Goal: Information Seeking & Learning: Check status

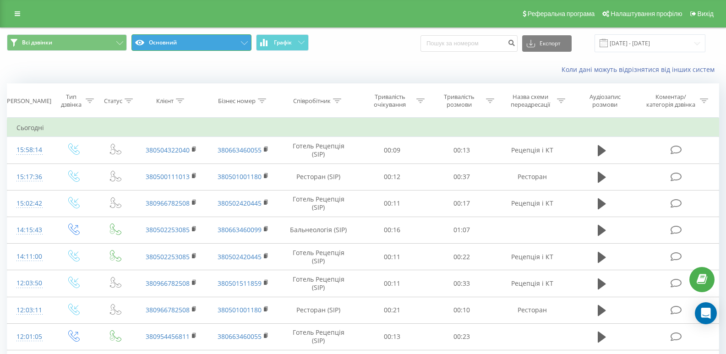
click at [240, 44] on button "Основний" at bounding box center [191, 42] width 120 height 16
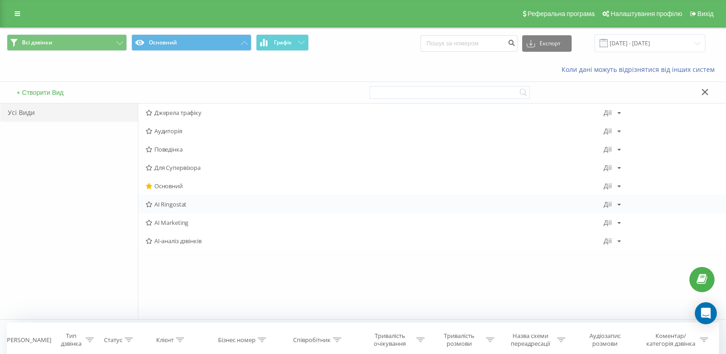
click at [163, 202] on span "AI Ringostat" at bounding box center [375, 204] width 458 height 6
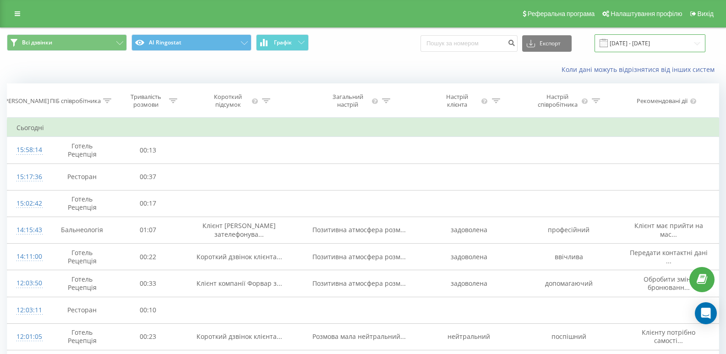
click at [657, 45] on input "[DATE] - [DATE]" at bounding box center [649, 43] width 111 height 18
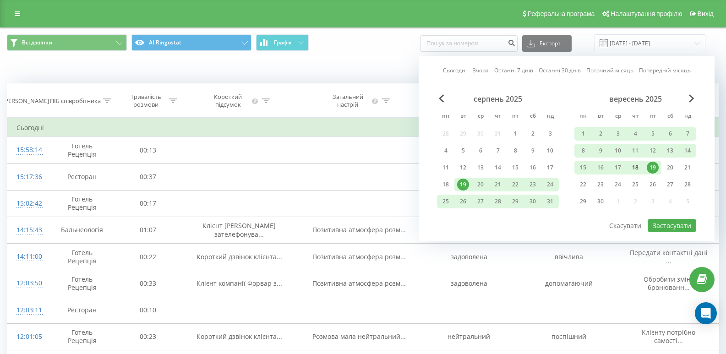
click at [638, 169] on div "18" at bounding box center [635, 168] width 12 height 12
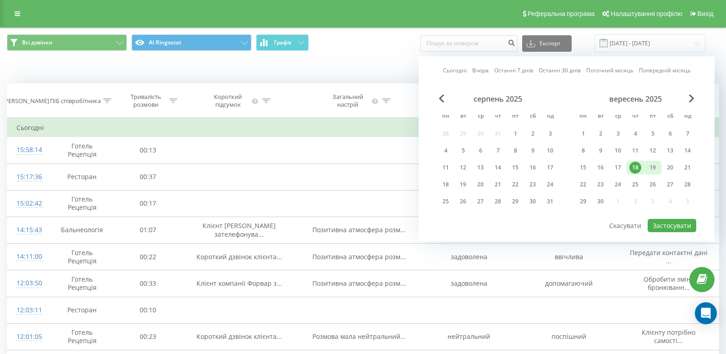
click at [659, 168] on div "19" at bounding box center [652, 168] width 17 height 14
click at [670, 226] on button "Застосувати" at bounding box center [671, 225] width 49 height 13
type input "[DATE] - [DATE]"
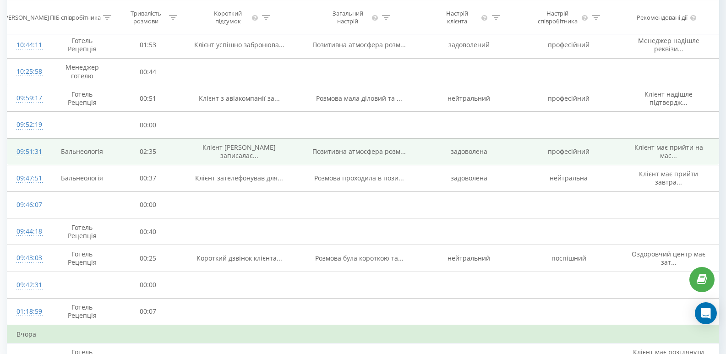
scroll to position [502, 0]
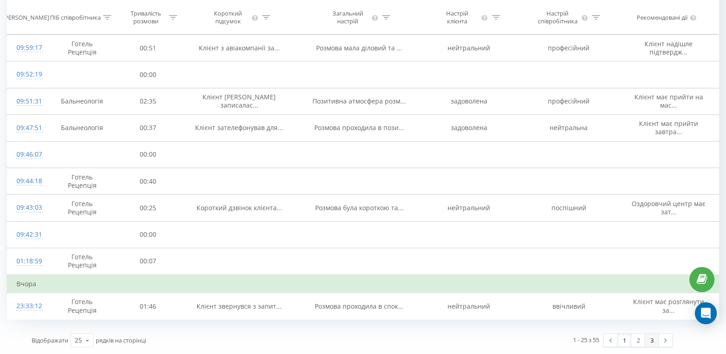
click at [653, 343] on link "3" at bounding box center [652, 340] width 14 height 13
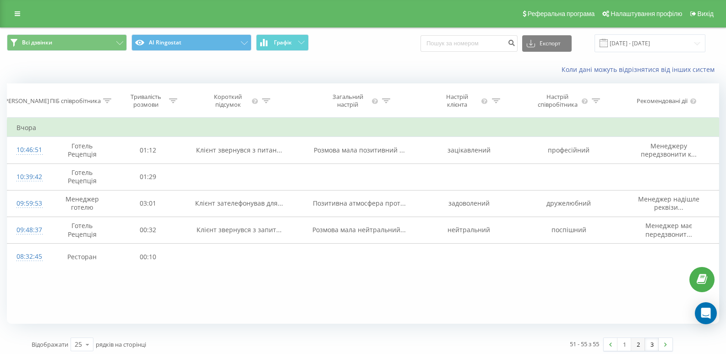
click at [639, 344] on link "2" at bounding box center [638, 344] width 14 height 13
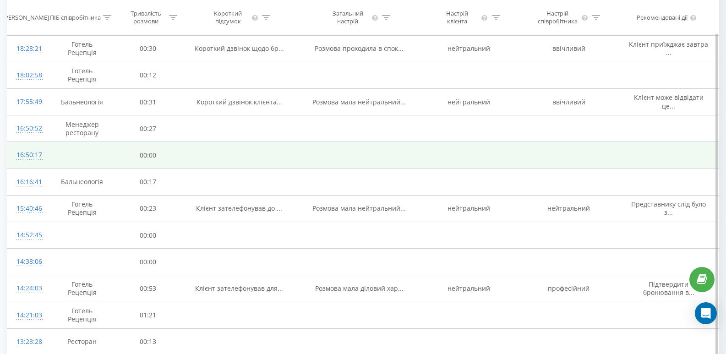
scroll to position [255, 0]
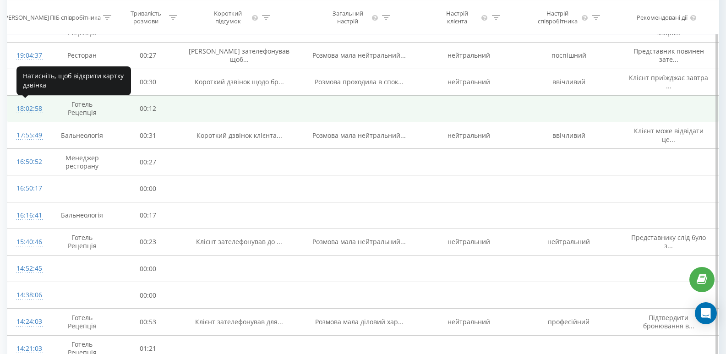
click at [34, 108] on div "18:02:58" at bounding box center [27, 109] width 22 height 18
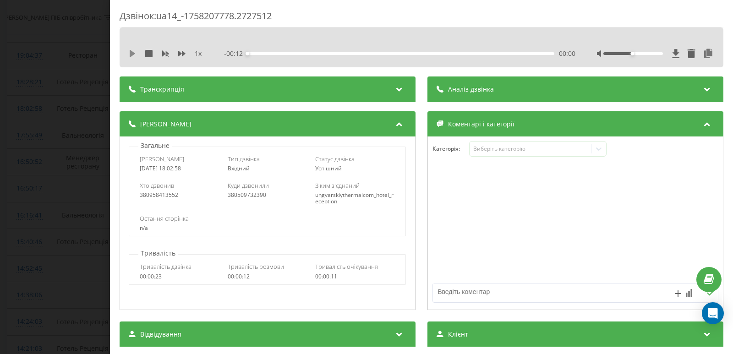
click at [131, 52] on icon at bounding box center [132, 53] width 5 height 7
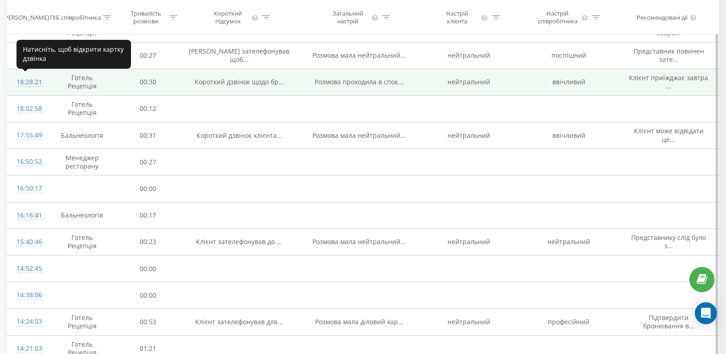
click at [22, 79] on div "18:28:21" at bounding box center [27, 82] width 22 height 18
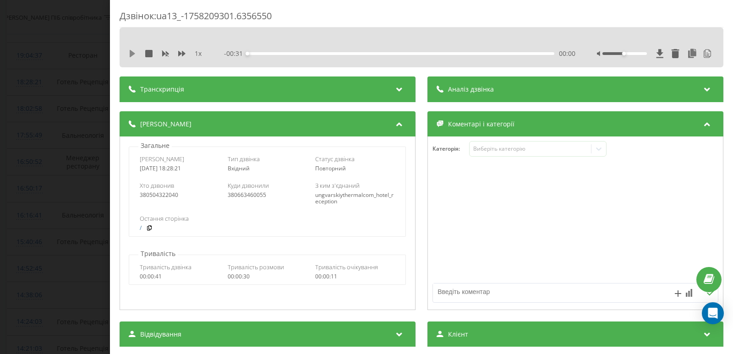
click at [131, 54] on icon at bounding box center [132, 53] width 5 height 7
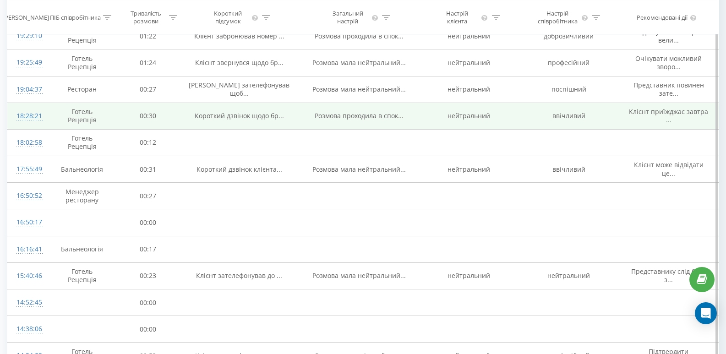
scroll to position [209, 0]
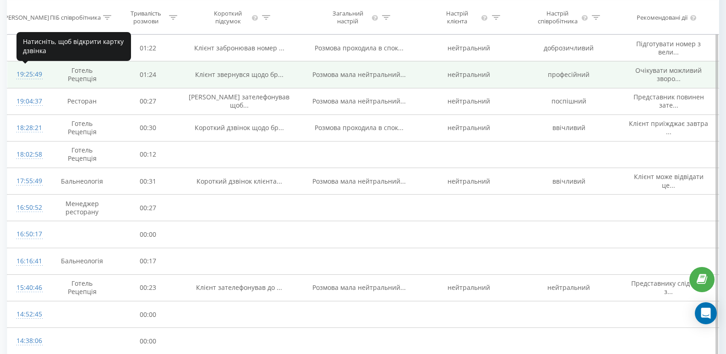
click at [31, 76] on div "19:25:49" at bounding box center [27, 74] width 22 height 18
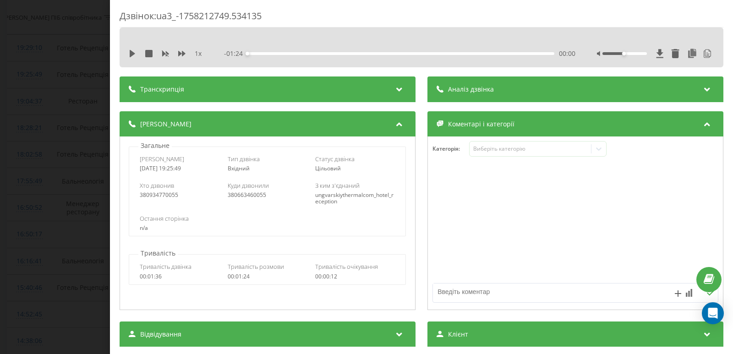
drag, startPoint x: 131, startPoint y: 51, endPoint x: 49, endPoint y: 61, distance: 82.1
click at [131, 51] on icon at bounding box center [132, 53] width 5 height 7
click at [625, 54] on div at bounding box center [624, 53] width 44 height 3
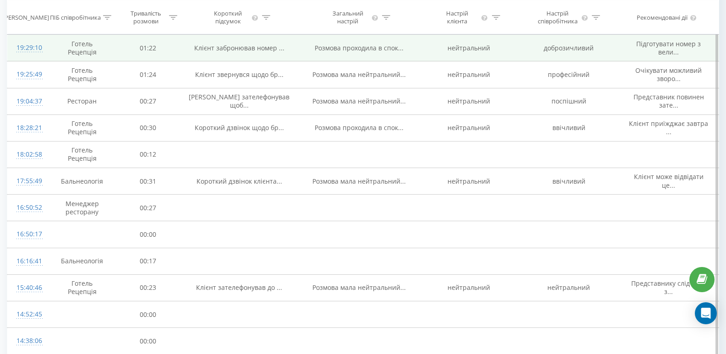
click at [33, 50] on div "19:29:10" at bounding box center [27, 48] width 22 height 18
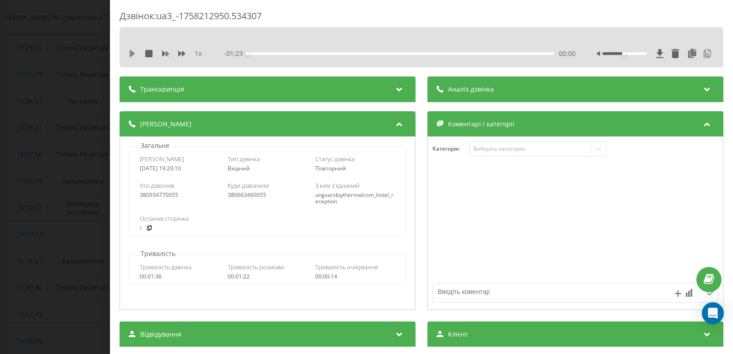
click at [131, 54] on icon at bounding box center [132, 53] width 5 height 7
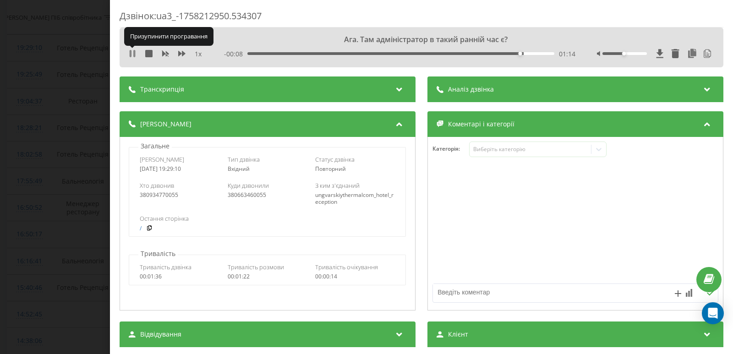
click at [134, 54] on icon at bounding box center [134, 53] width 2 height 7
click at [131, 54] on icon at bounding box center [132, 53] width 5 height 7
click at [130, 53] on icon at bounding box center [131, 53] width 2 height 7
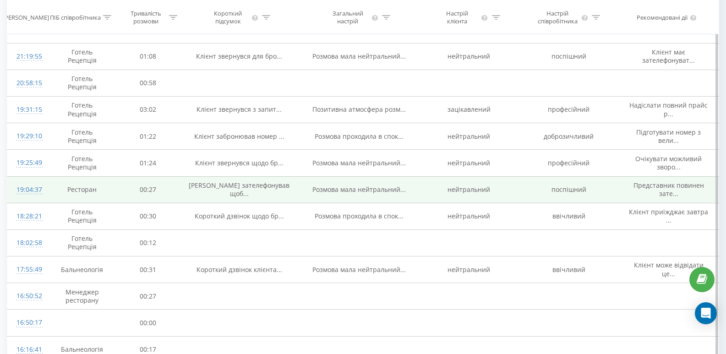
scroll to position [117, 0]
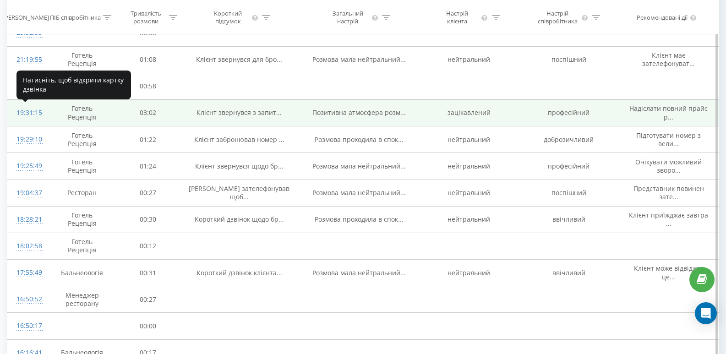
click at [35, 114] on div "19:31:15" at bounding box center [27, 113] width 22 height 18
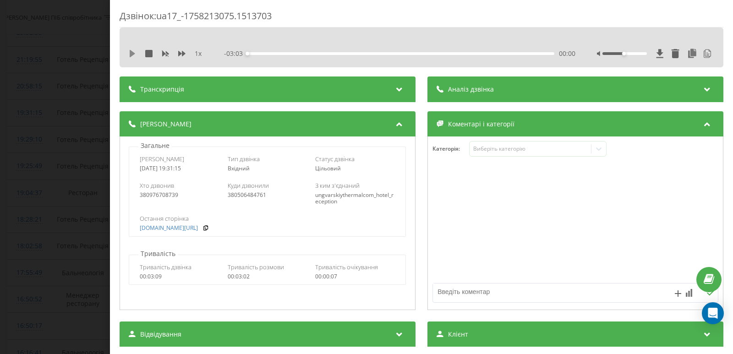
click at [134, 53] on icon at bounding box center [132, 53] width 5 height 7
click at [132, 54] on icon at bounding box center [132, 53] width 7 height 7
click at [132, 52] on icon at bounding box center [132, 53] width 5 height 7
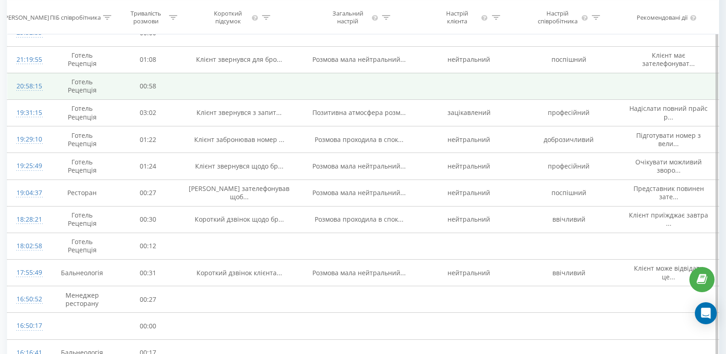
click at [31, 88] on div "20:58:15" at bounding box center [27, 86] width 22 height 18
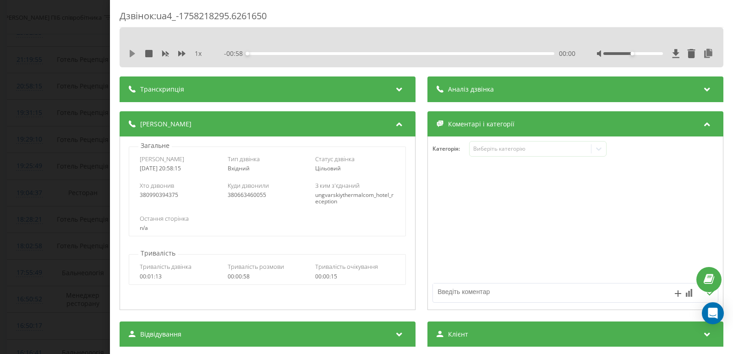
click at [132, 53] on icon at bounding box center [132, 53] width 5 height 7
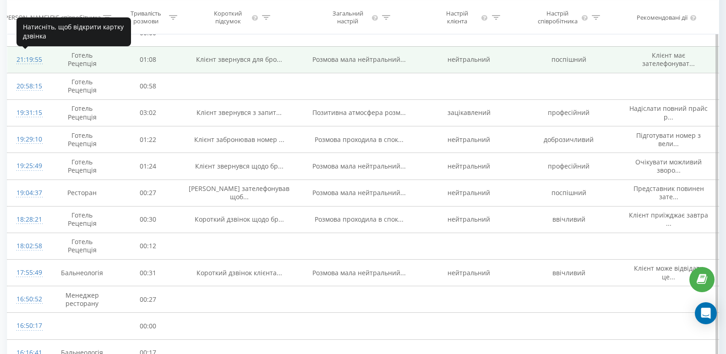
click at [22, 61] on div "21:19:55" at bounding box center [27, 60] width 22 height 18
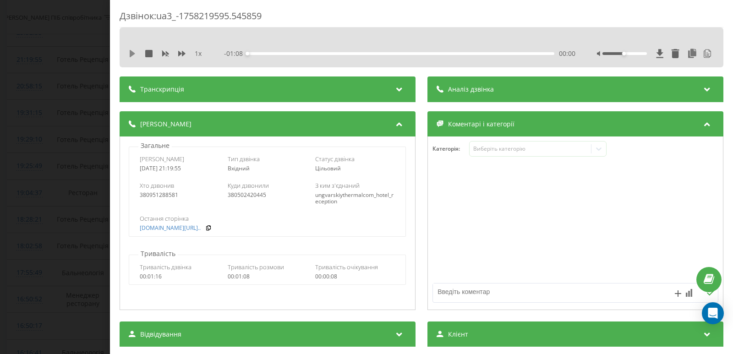
click at [132, 52] on icon at bounding box center [132, 53] width 5 height 7
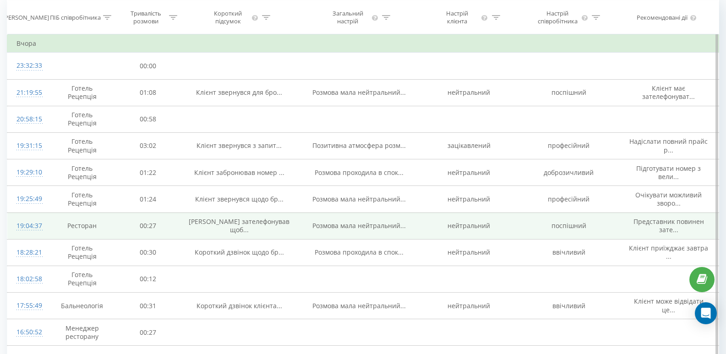
scroll to position [71, 0]
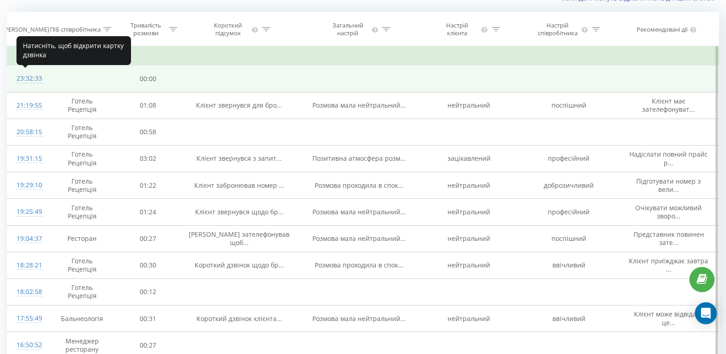
click at [24, 80] on div "23:32:33" at bounding box center [27, 79] width 22 height 18
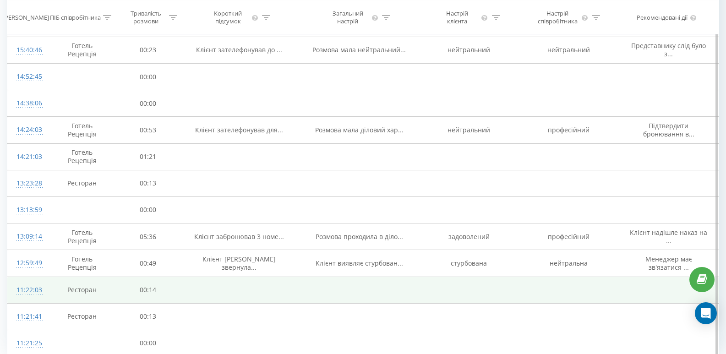
scroll to position [484, 0]
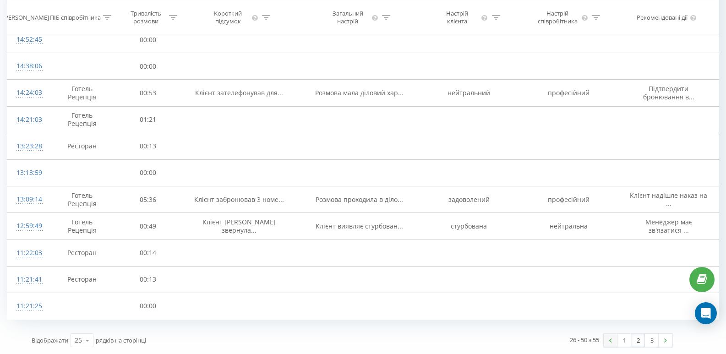
click at [609, 342] on img at bounding box center [610, 340] width 3 height 4
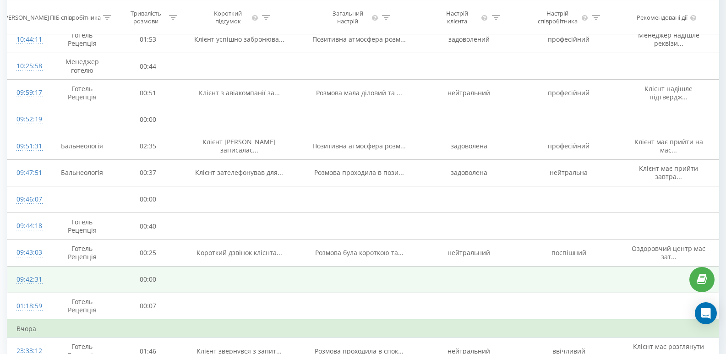
scroll to position [502, 0]
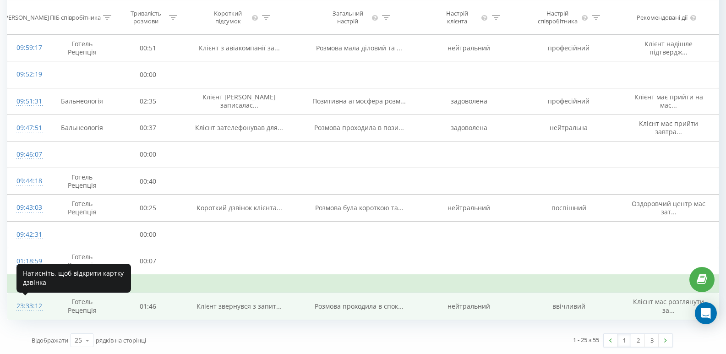
click at [24, 309] on div "23:33:12" at bounding box center [27, 306] width 22 height 18
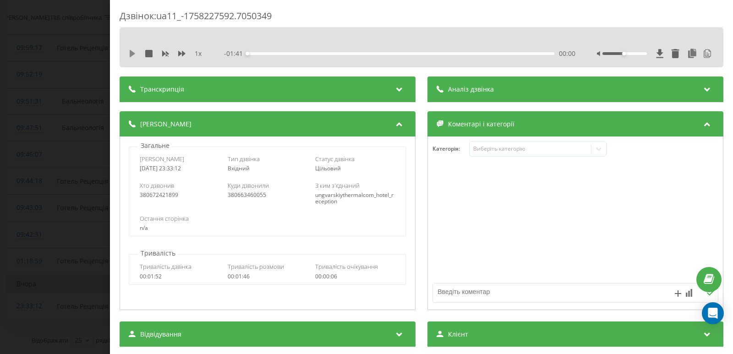
click at [132, 54] on icon at bounding box center [132, 53] width 5 height 7
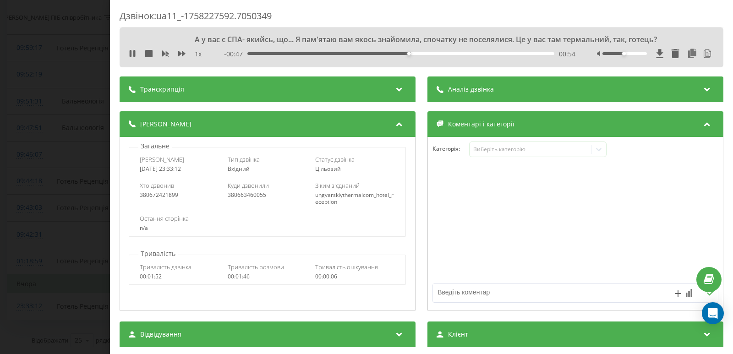
drag, startPoint x: 132, startPoint y: 53, endPoint x: 203, endPoint y: 119, distance: 96.9
click at [131, 53] on icon at bounding box center [132, 53] width 7 height 7
click at [131, 50] on icon at bounding box center [132, 53] width 5 height 7
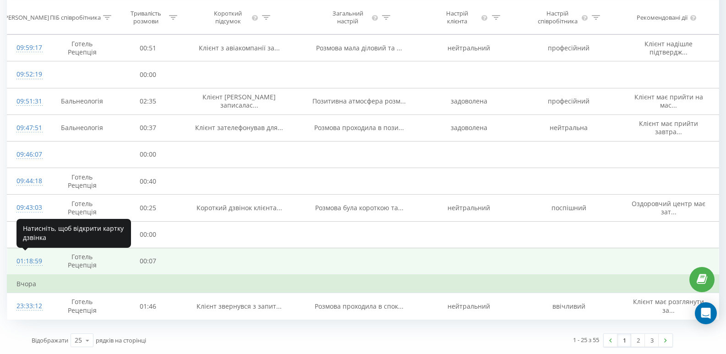
click at [31, 260] on div "01:18:59" at bounding box center [27, 261] width 22 height 18
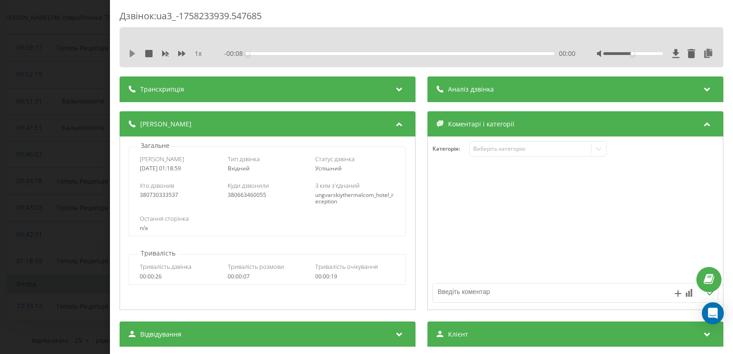
click at [133, 51] on icon at bounding box center [132, 53] width 7 height 7
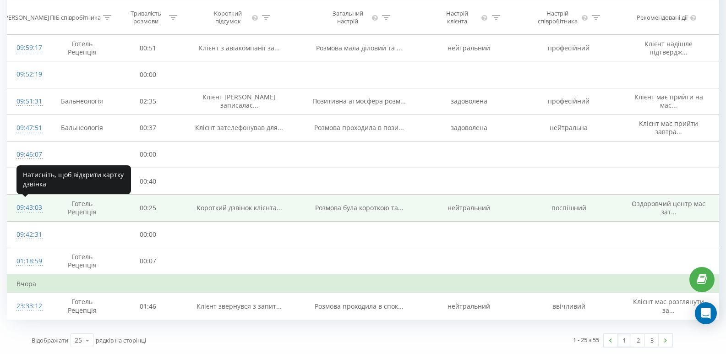
click at [25, 207] on div "09:43:03" at bounding box center [27, 208] width 22 height 18
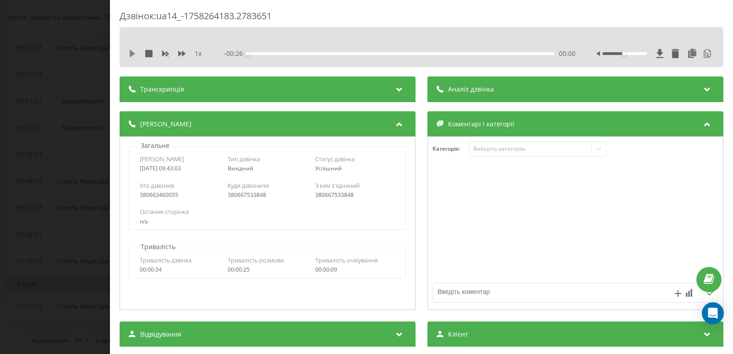
click at [131, 53] on icon at bounding box center [132, 53] width 5 height 7
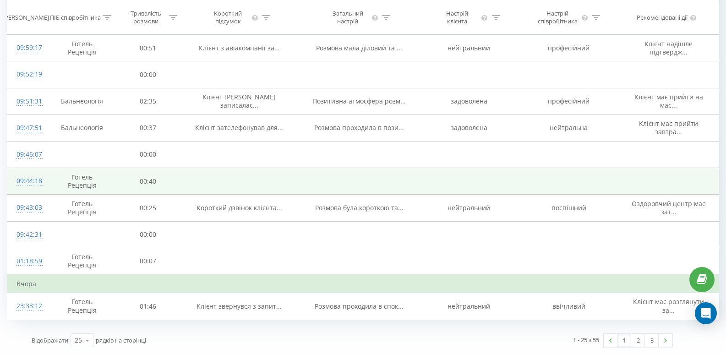
click at [31, 178] on div "09:44:18" at bounding box center [27, 181] width 22 height 18
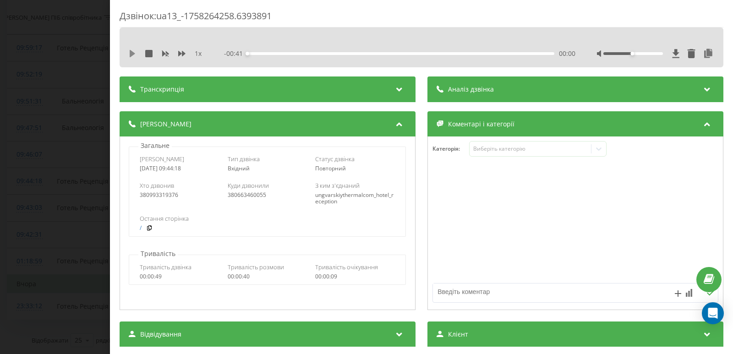
click at [132, 51] on icon at bounding box center [132, 53] width 5 height 7
click at [132, 54] on icon at bounding box center [132, 53] width 7 height 7
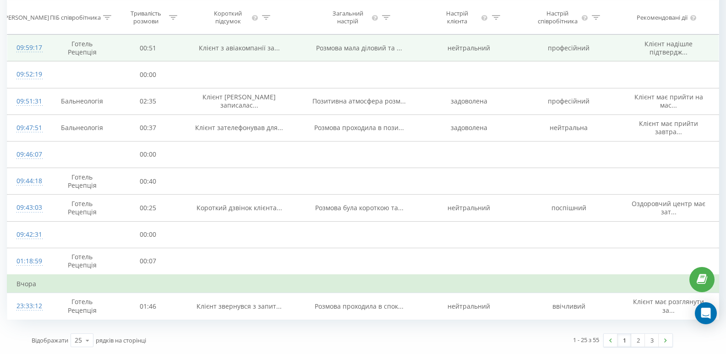
click at [31, 46] on div "09:59:17" at bounding box center [27, 48] width 22 height 18
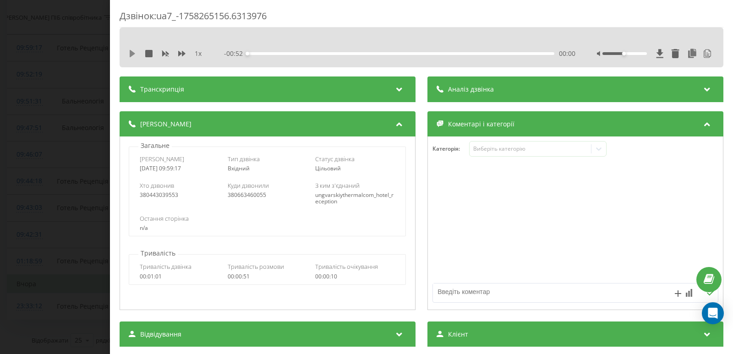
click at [132, 53] on icon at bounding box center [132, 53] width 5 height 7
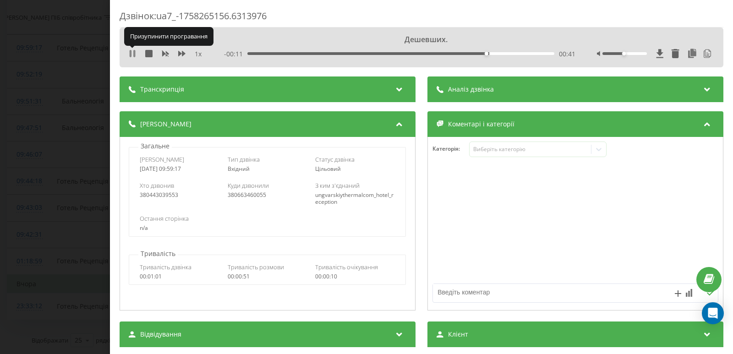
click at [134, 53] on icon at bounding box center [134, 53] width 2 height 7
click at [134, 52] on icon at bounding box center [132, 53] width 7 height 7
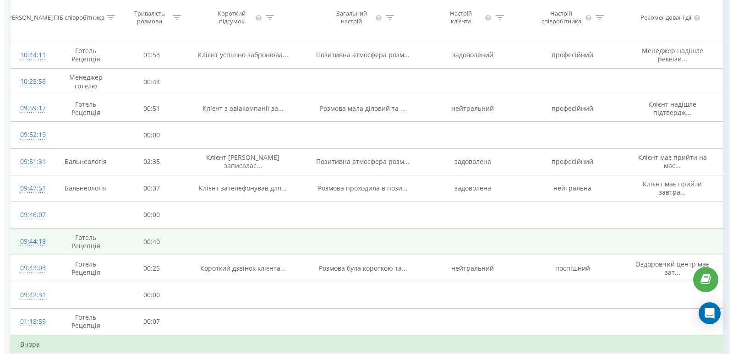
scroll to position [410, 0]
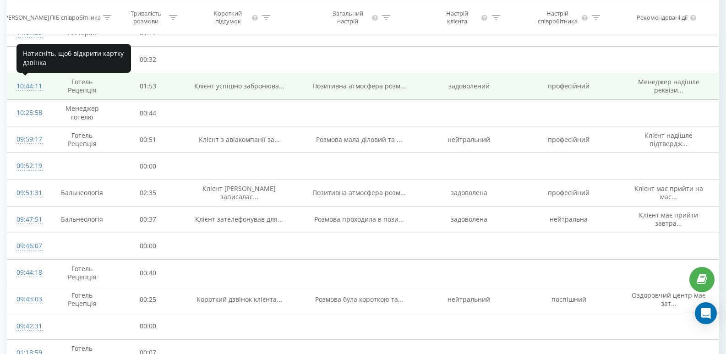
click at [29, 88] on div "10:44:11" at bounding box center [27, 86] width 22 height 18
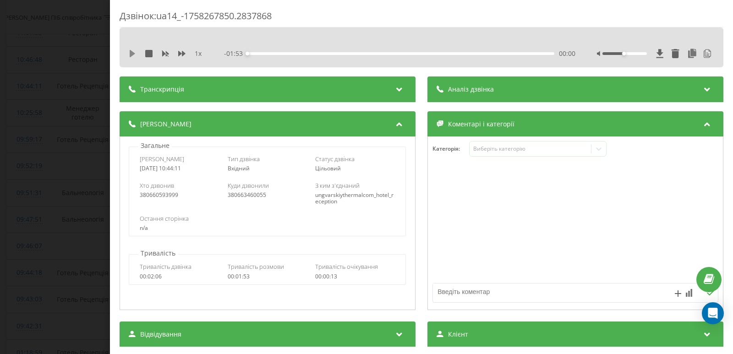
click at [130, 54] on icon at bounding box center [132, 53] width 7 height 7
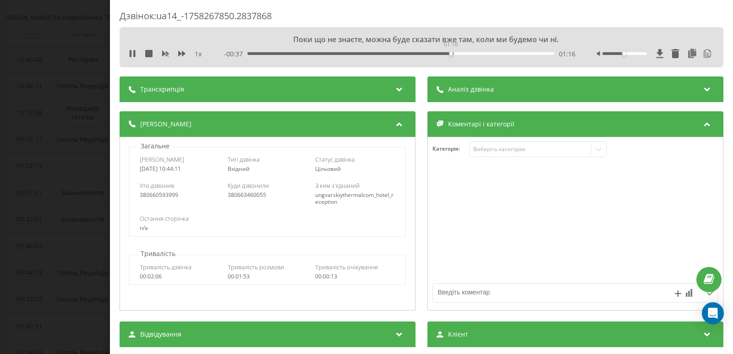
click at [450, 53] on div "01:16" at bounding box center [400, 53] width 307 height 3
click at [477, 53] on div "01:26" at bounding box center [400, 53] width 307 height 3
click at [499, 51] on div "- 00:25 01:27 01:27" at bounding box center [399, 53] width 351 height 9
click at [503, 54] on div "01:36" at bounding box center [400, 53] width 307 height 3
click at [132, 53] on icon at bounding box center [132, 53] width 7 height 7
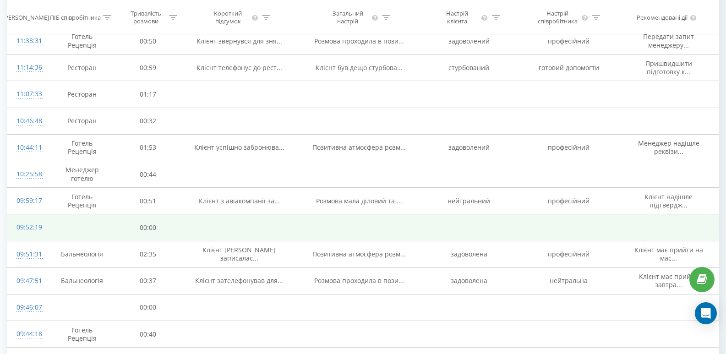
scroll to position [346, 0]
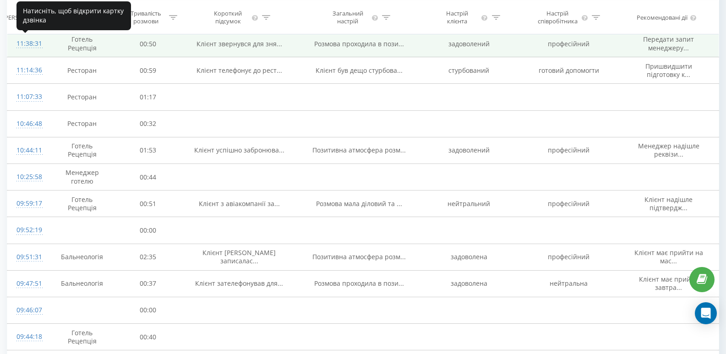
click at [32, 45] on div "11:38:31" at bounding box center [27, 44] width 22 height 18
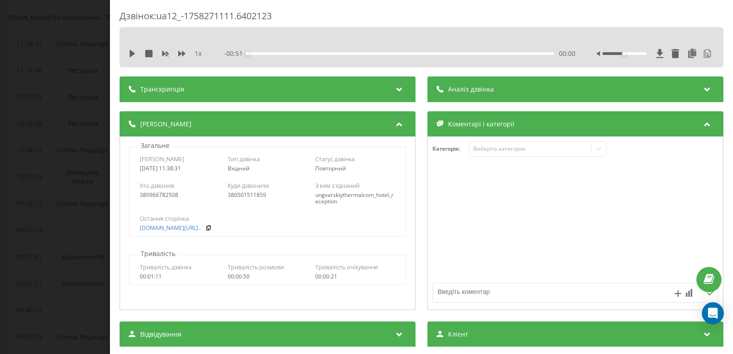
click at [132, 52] on icon at bounding box center [132, 53] width 5 height 7
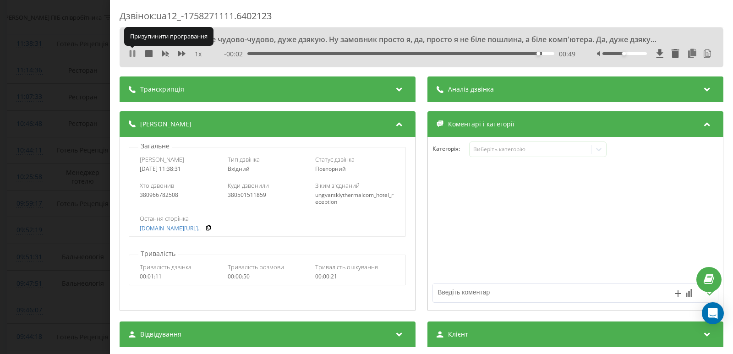
click at [131, 54] on icon at bounding box center [131, 53] width 2 height 7
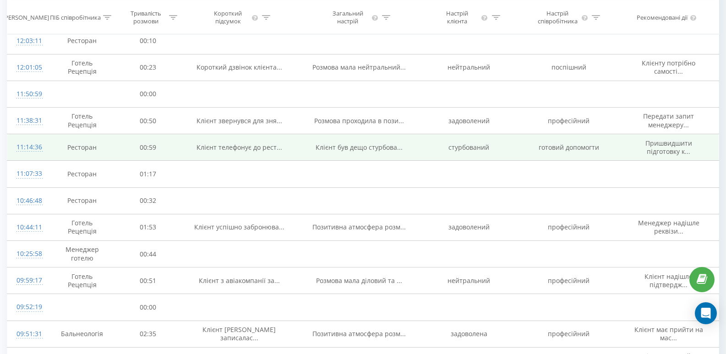
scroll to position [255, 0]
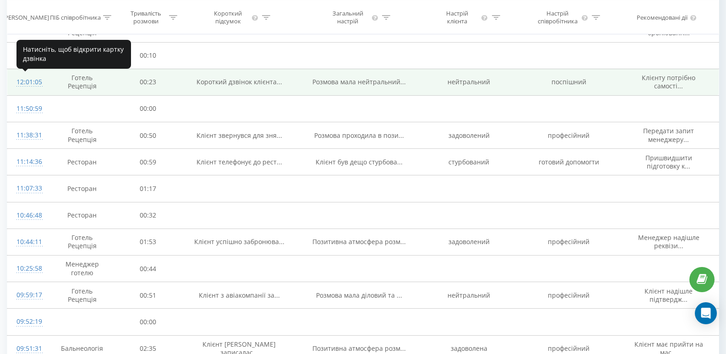
click at [32, 82] on div "12:01:05" at bounding box center [27, 82] width 22 height 18
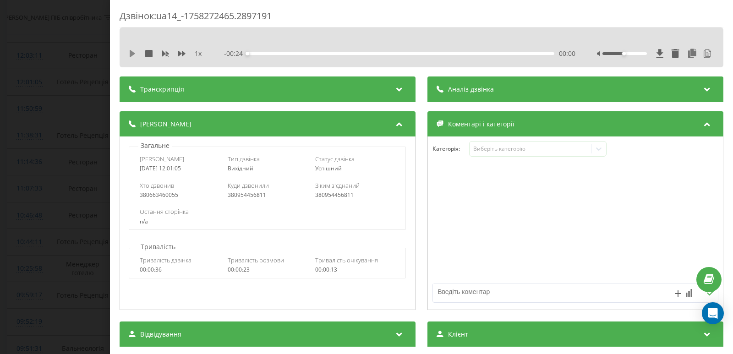
click at [132, 54] on icon at bounding box center [132, 53] width 5 height 7
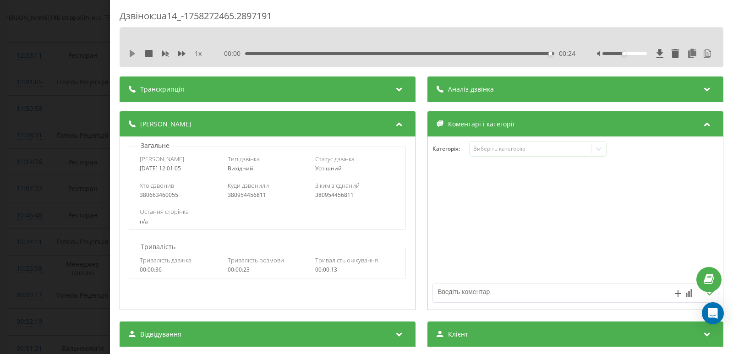
click at [133, 52] on icon at bounding box center [132, 53] width 5 height 7
click at [130, 50] on icon at bounding box center [132, 53] width 5 height 7
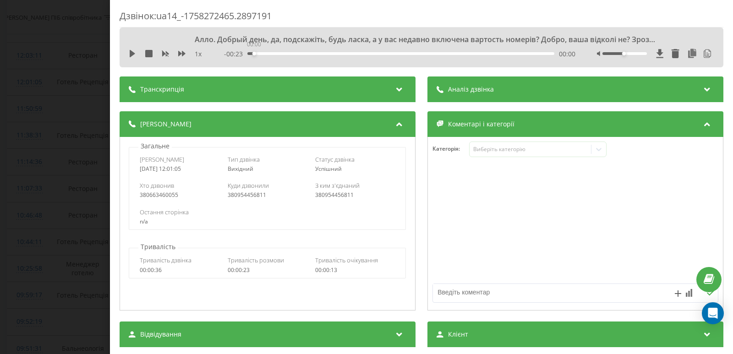
click at [251, 54] on div "00:00" at bounding box center [400, 53] width 307 height 3
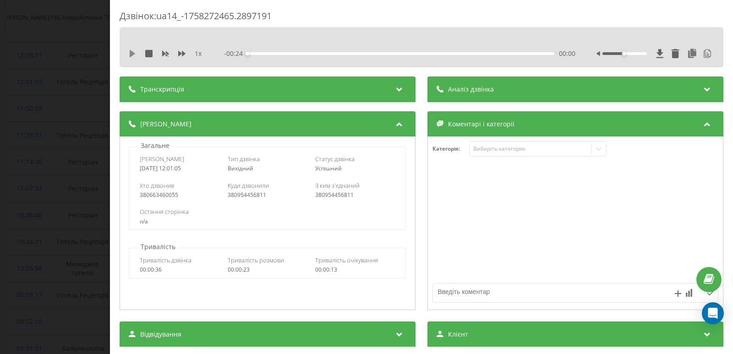
click at [133, 53] on icon at bounding box center [132, 53] width 5 height 7
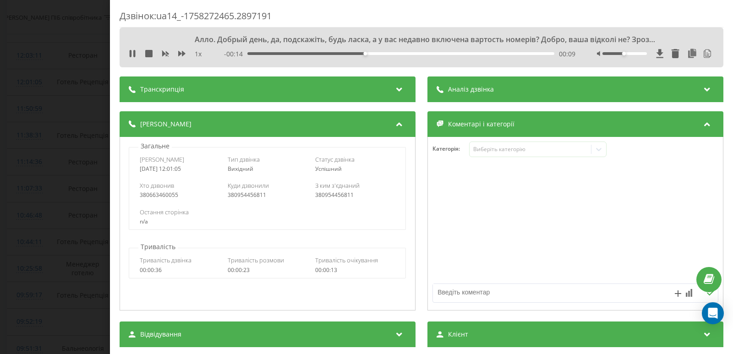
click at [133, 51] on icon at bounding box center [132, 53] width 7 height 7
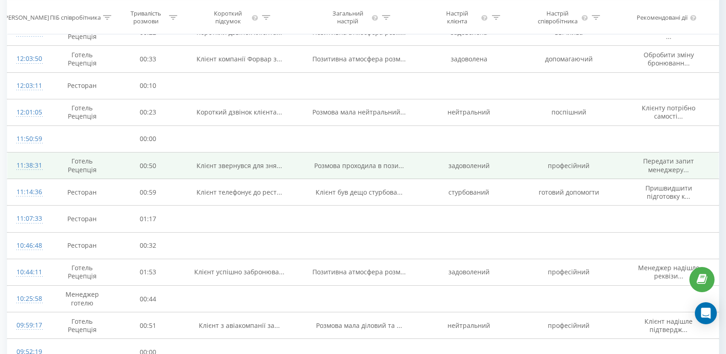
scroll to position [209, 0]
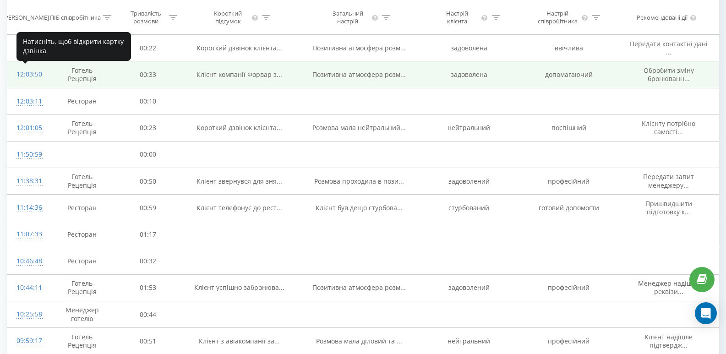
click at [32, 74] on div "12:03:50" at bounding box center [27, 74] width 22 height 18
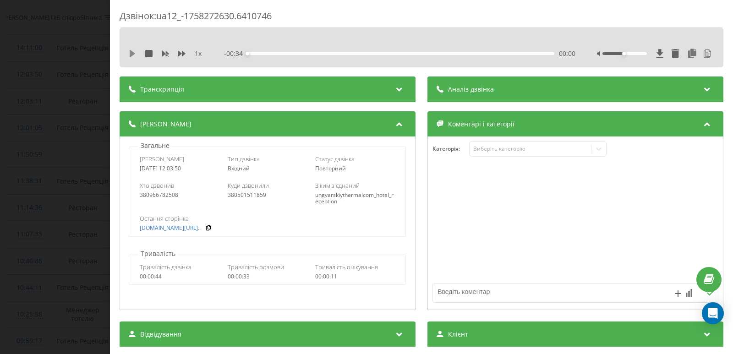
click at [131, 54] on icon at bounding box center [132, 53] width 5 height 7
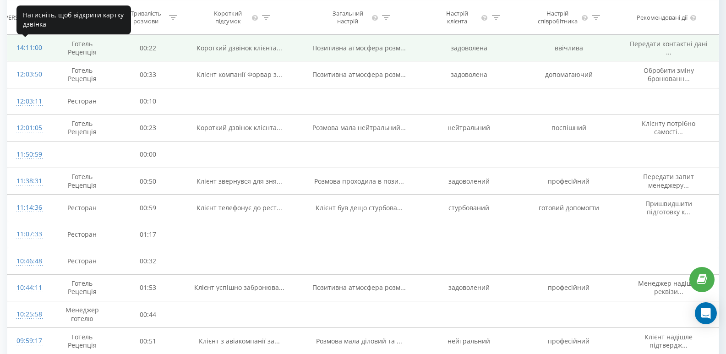
click at [32, 49] on div "14:11:00" at bounding box center [27, 48] width 22 height 18
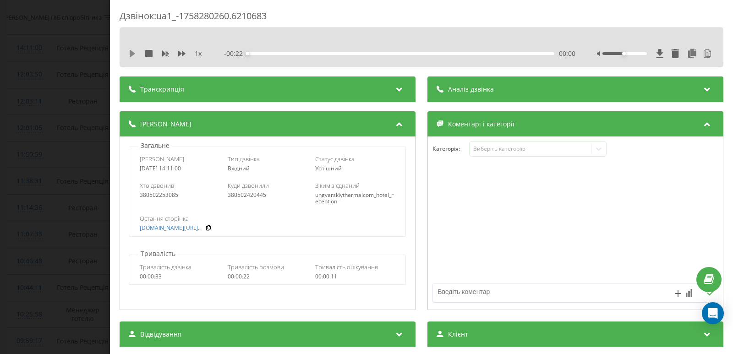
click at [133, 54] on icon at bounding box center [132, 53] width 5 height 7
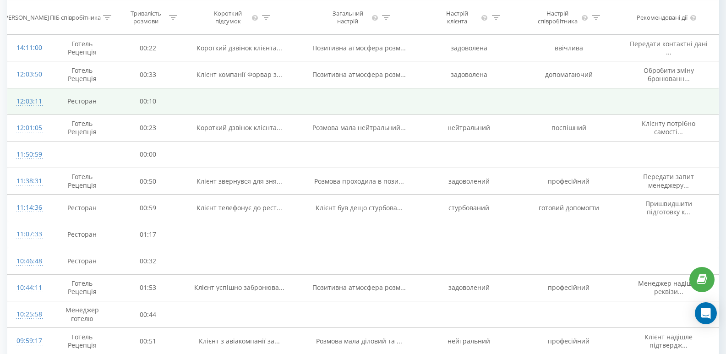
scroll to position [163, 0]
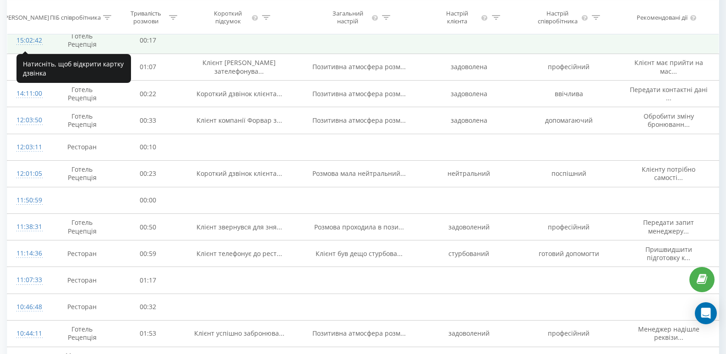
click at [32, 39] on div "15:02:42" at bounding box center [27, 41] width 22 height 18
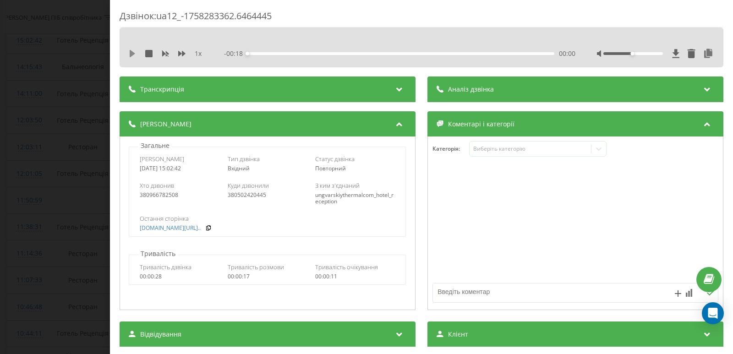
click at [129, 54] on icon at bounding box center [132, 53] width 7 height 7
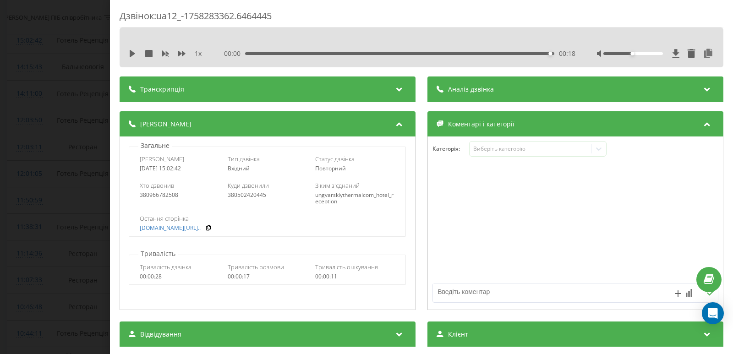
click at [247, 53] on div "00:18" at bounding box center [399, 53] width 309 height 3
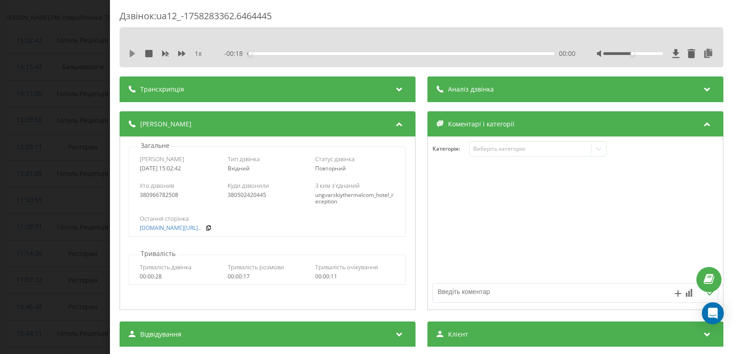
click at [131, 53] on icon at bounding box center [132, 53] width 5 height 7
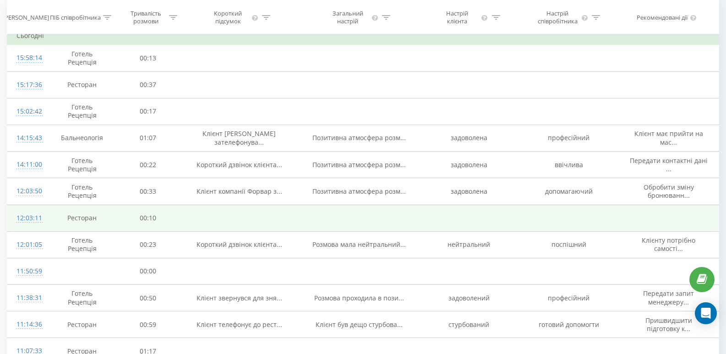
scroll to position [71, 0]
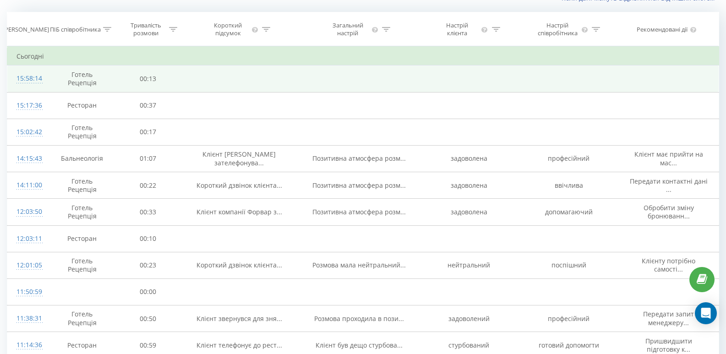
click at [27, 78] on div "15:58:14" at bounding box center [27, 79] width 22 height 18
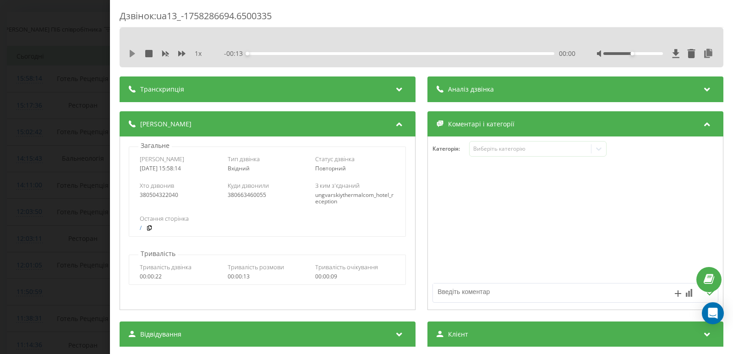
click at [135, 52] on icon at bounding box center [132, 53] width 7 height 7
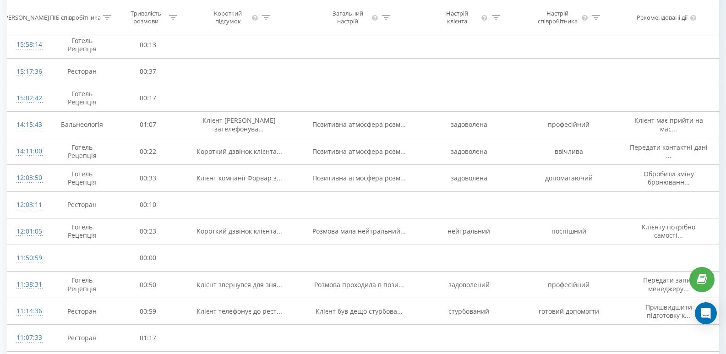
scroll to position [502, 0]
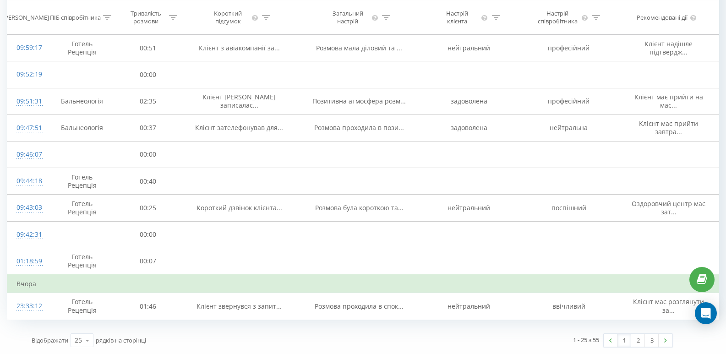
click at [625, 341] on link "1" at bounding box center [624, 340] width 14 height 13
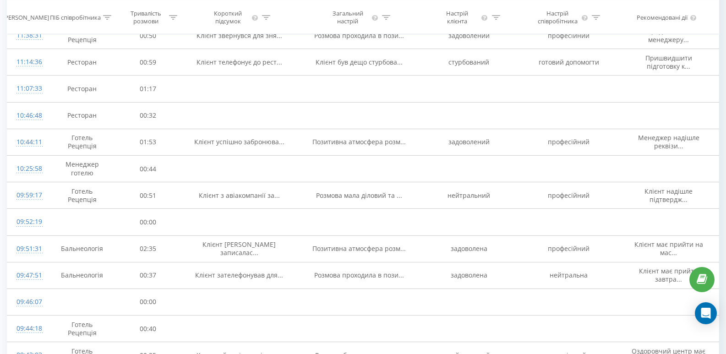
scroll to position [502, 0]
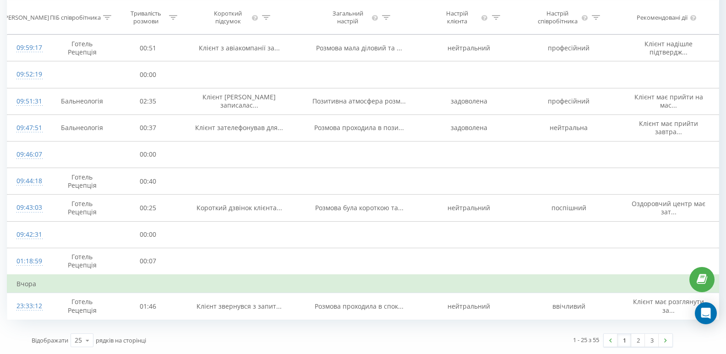
click at [626, 339] on link "1" at bounding box center [624, 340] width 14 height 13
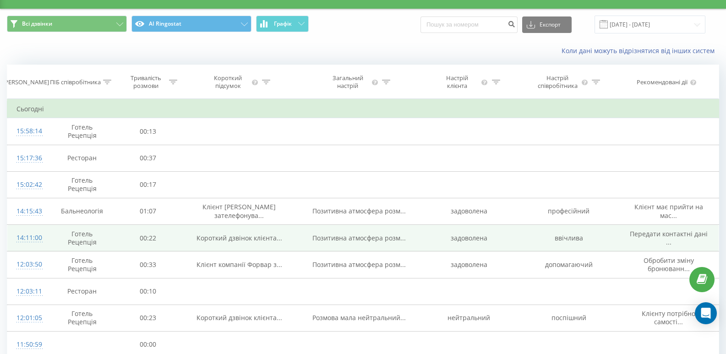
scroll to position [0, 0]
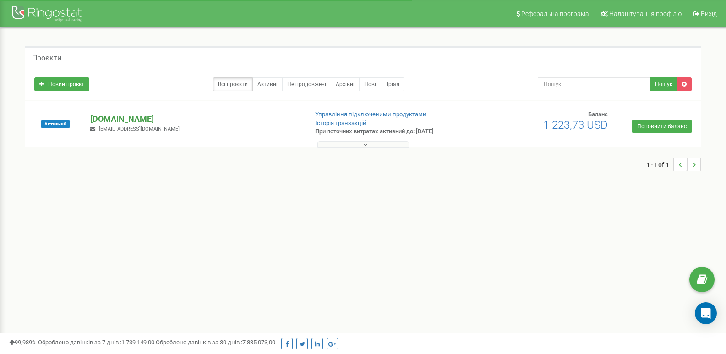
click at [163, 119] on p "[DOMAIN_NAME]" at bounding box center [195, 119] width 210 height 12
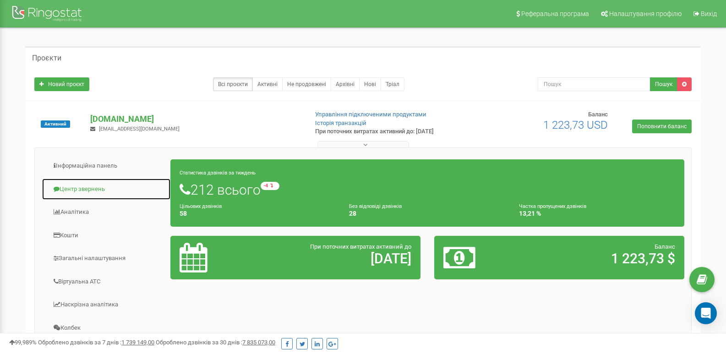
click at [92, 190] on link "Центр звернень" at bounding box center [106, 189] width 129 height 22
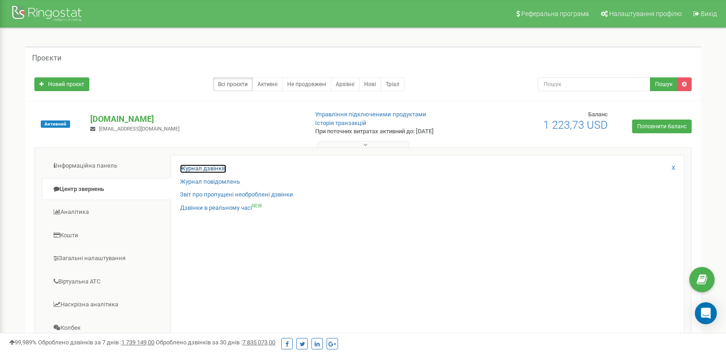
click at [210, 168] on link "Журнал дзвінків" at bounding box center [203, 168] width 46 height 9
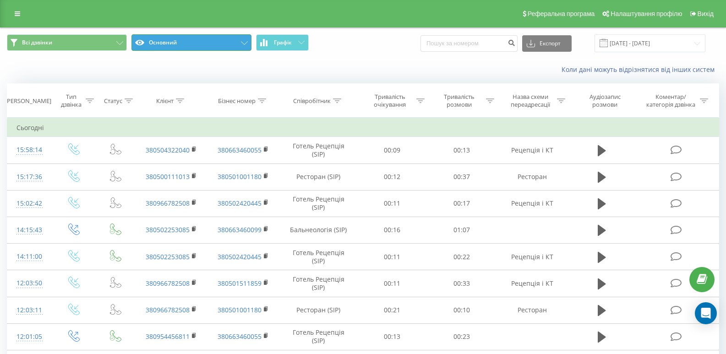
click at [244, 45] on button "Основний" at bounding box center [191, 42] width 120 height 16
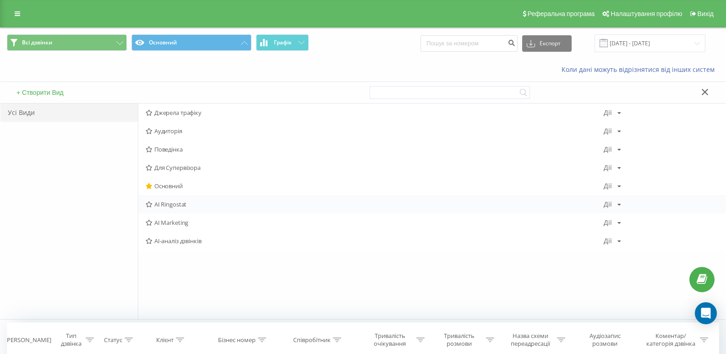
click at [178, 203] on span "AI Ringostat" at bounding box center [375, 204] width 458 height 6
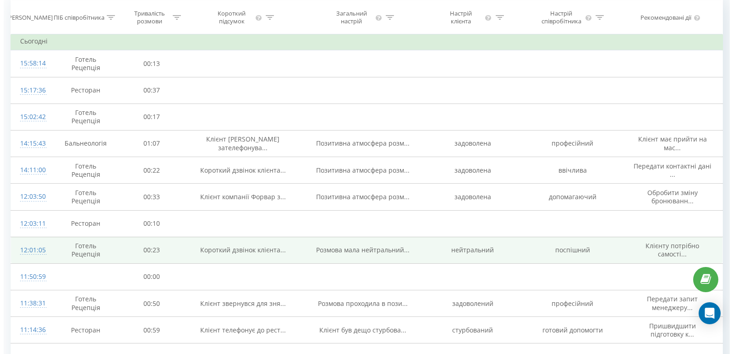
scroll to position [137, 0]
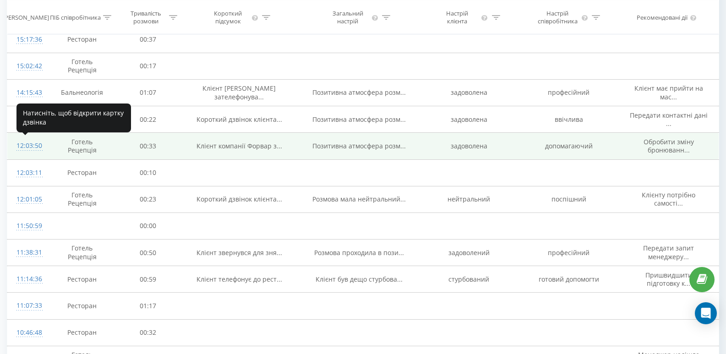
click at [29, 147] on div "12:03:50" at bounding box center [27, 146] width 22 height 18
